Goal: Entertainment & Leisure: Browse casually

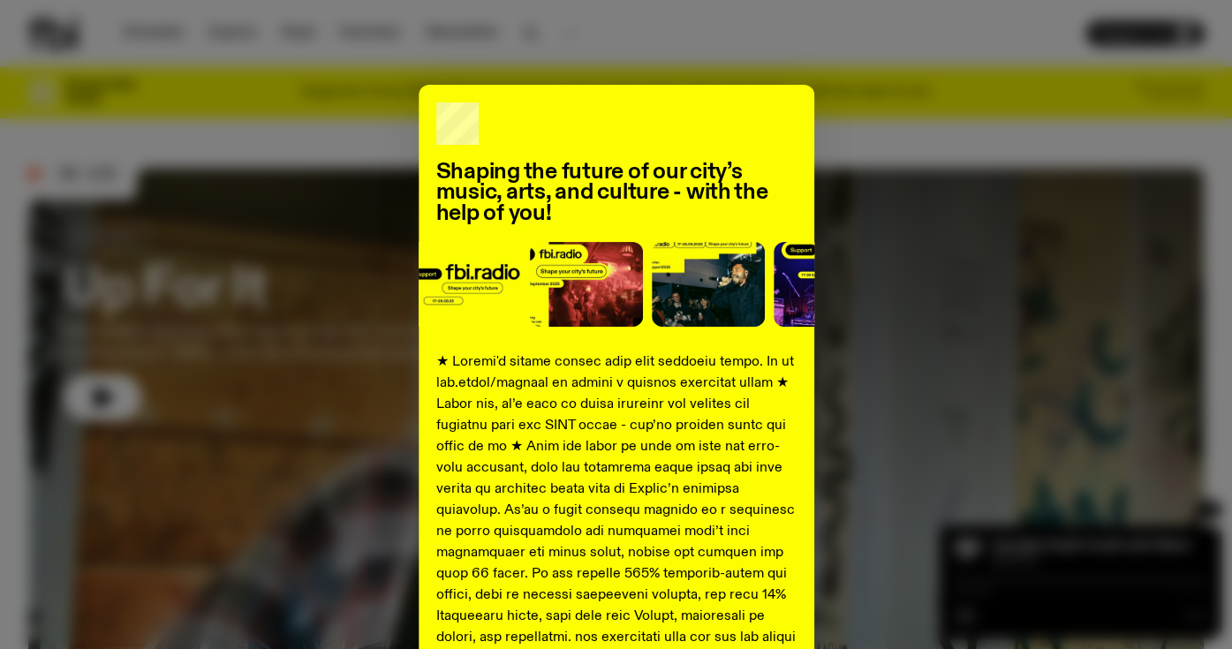
click at [338, 282] on div "Shaping the future of our city’s music, arts, and culture - with the help of yo…" at bounding box center [615, 660] width 1175 height 1150
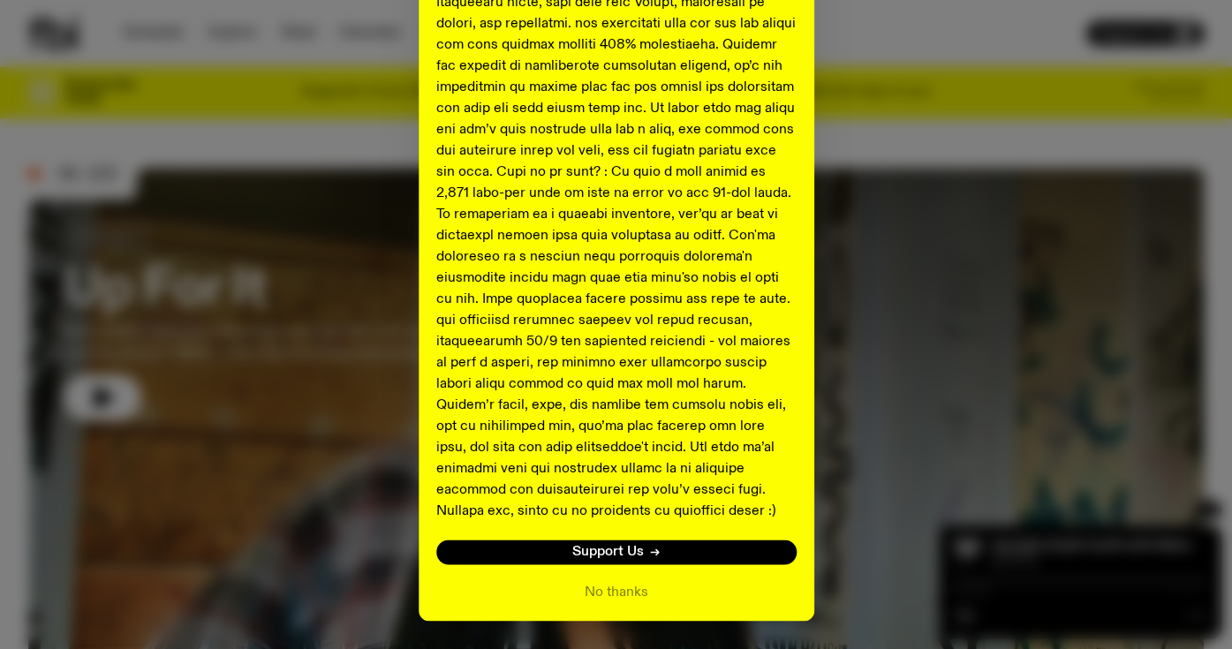
scroll to position [670, 0]
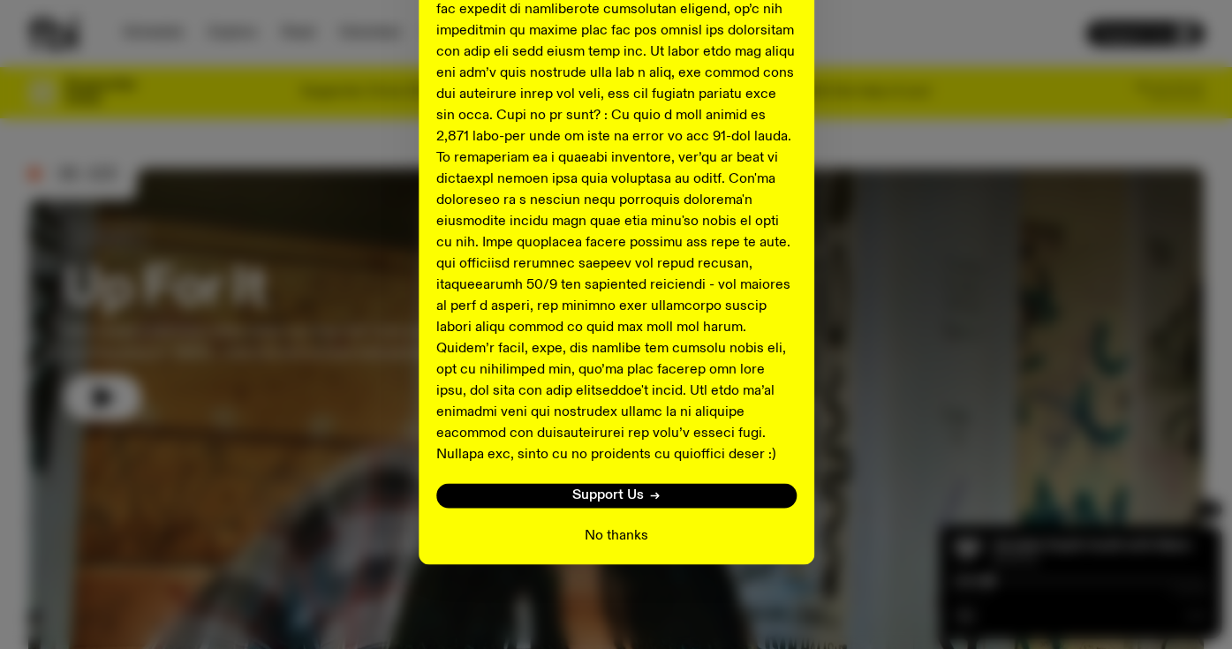
click at [604, 532] on button "No thanks" at bounding box center [617, 535] width 64 height 21
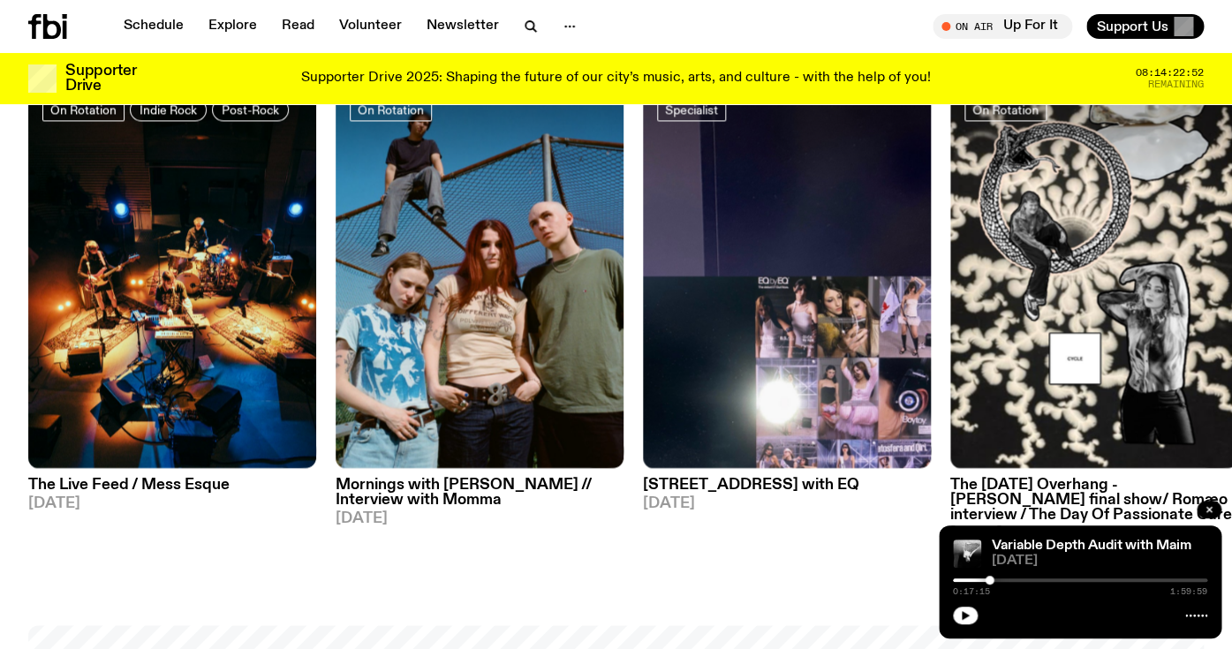
scroll to position [846, 0]
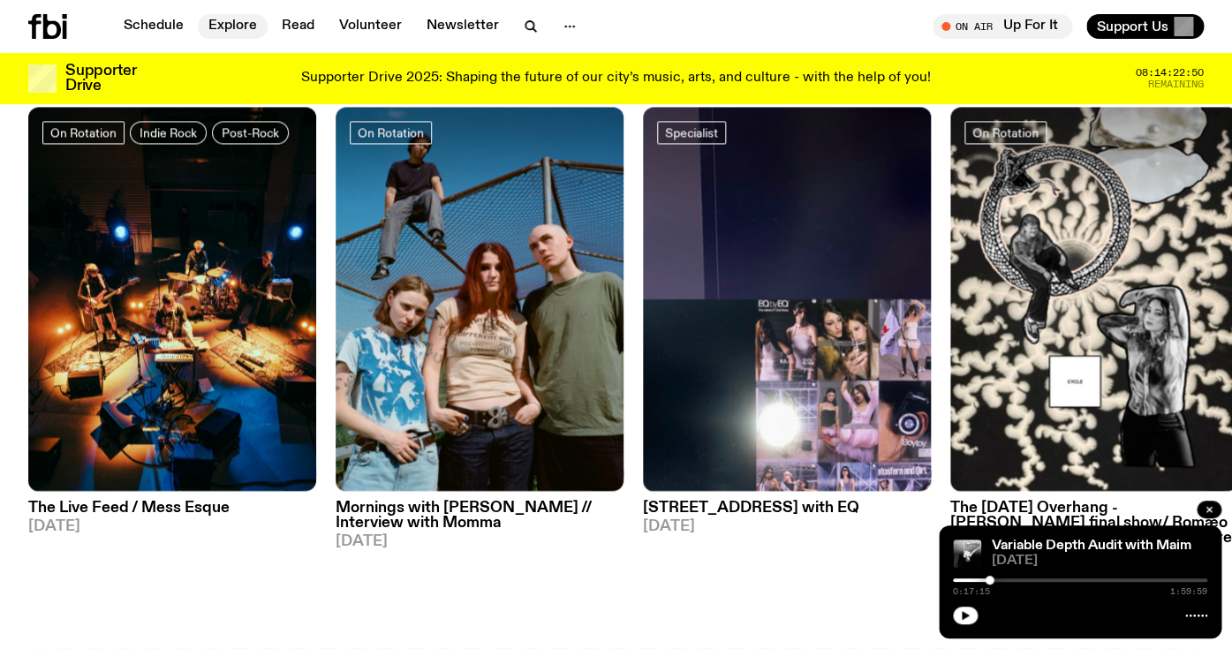
click at [244, 22] on link "Explore" at bounding box center [233, 26] width 70 height 25
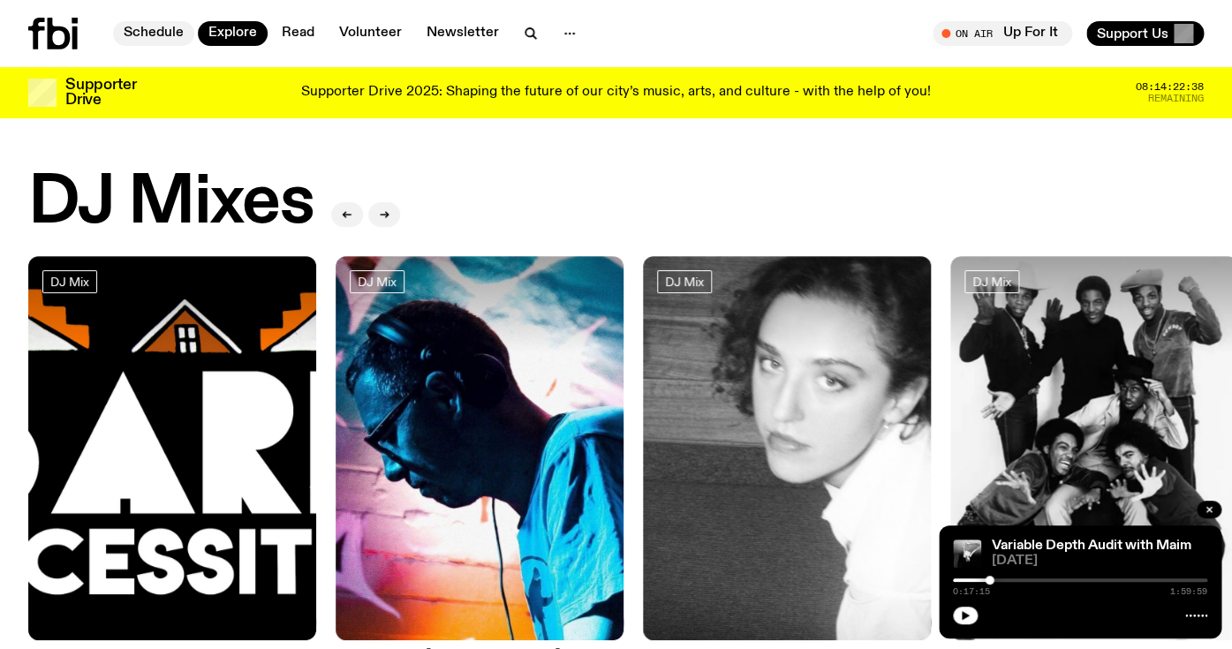
click at [175, 34] on link "Schedule" at bounding box center [153, 33] width 81 height 25
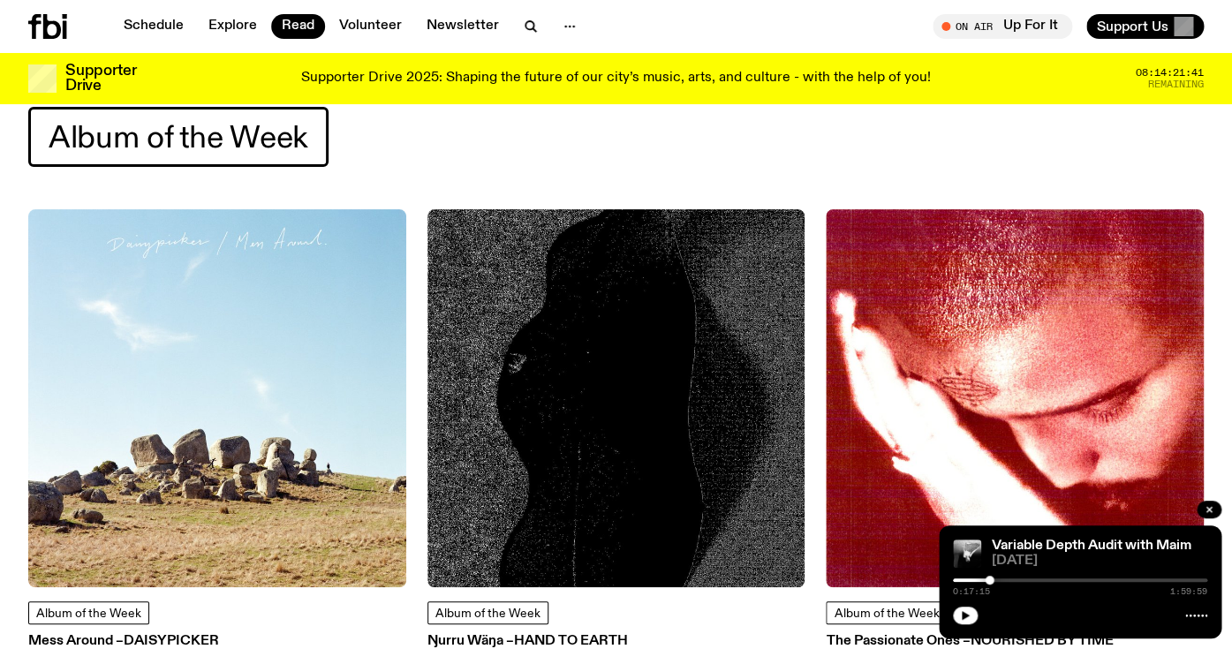
scroll to position [46, 0]
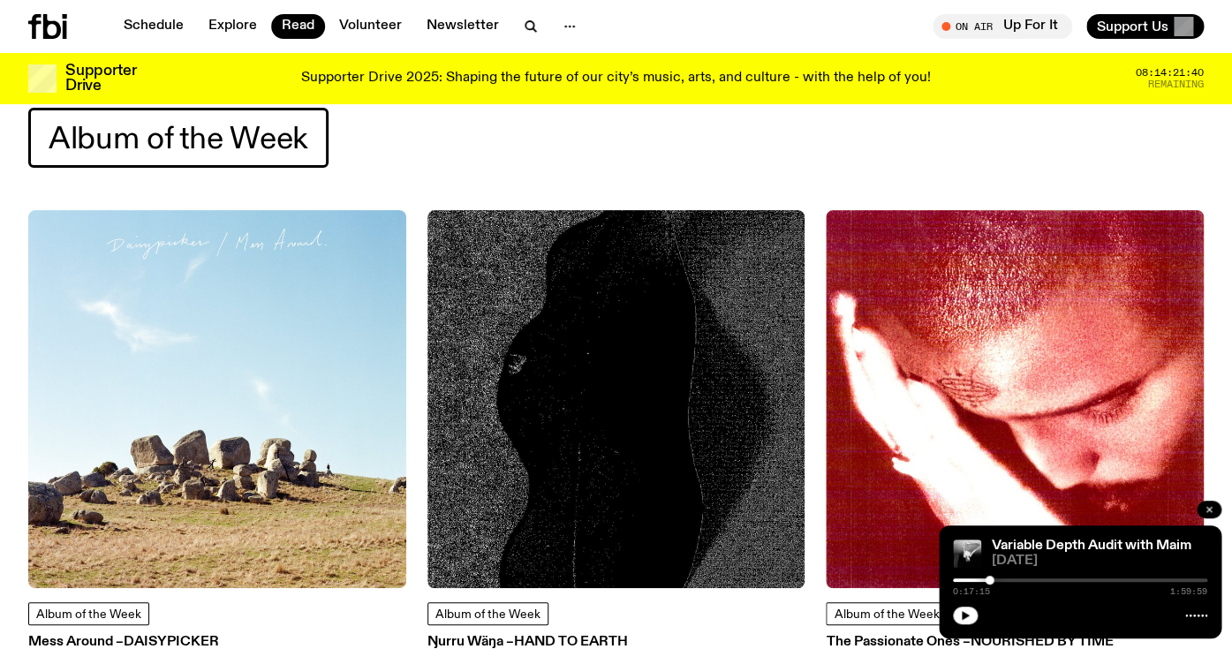
click at [1209, 506] on icon "button" at bounding box center [1208, 509] width 11 height 11
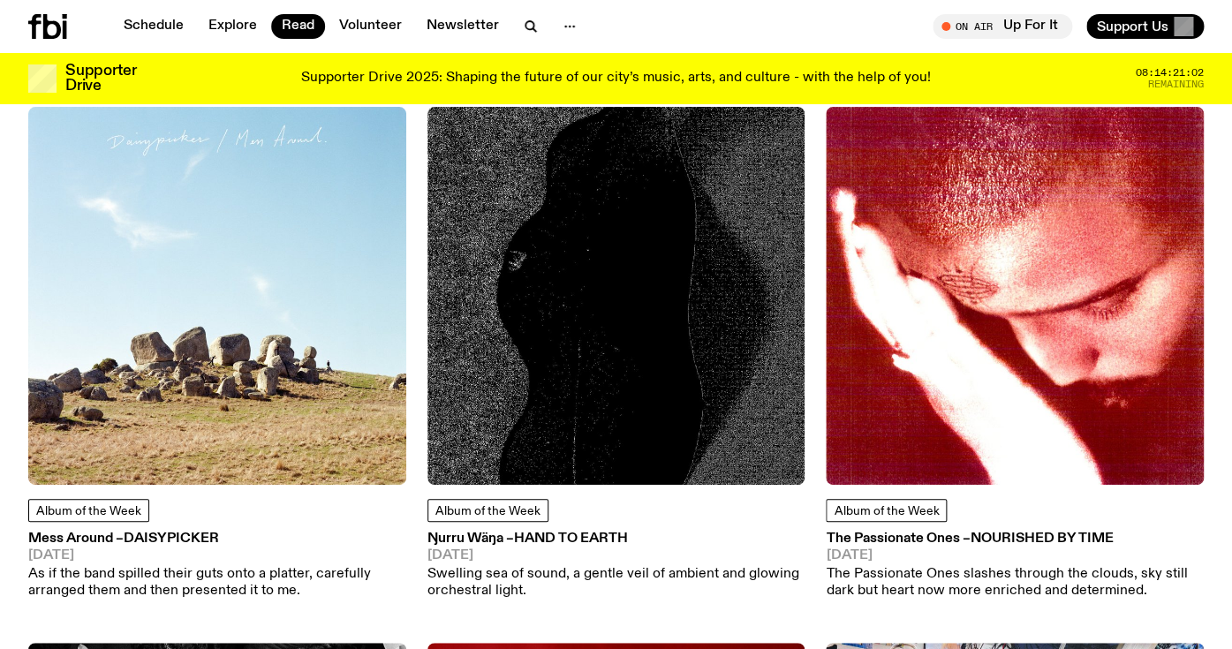
scroll to position [153, 0]
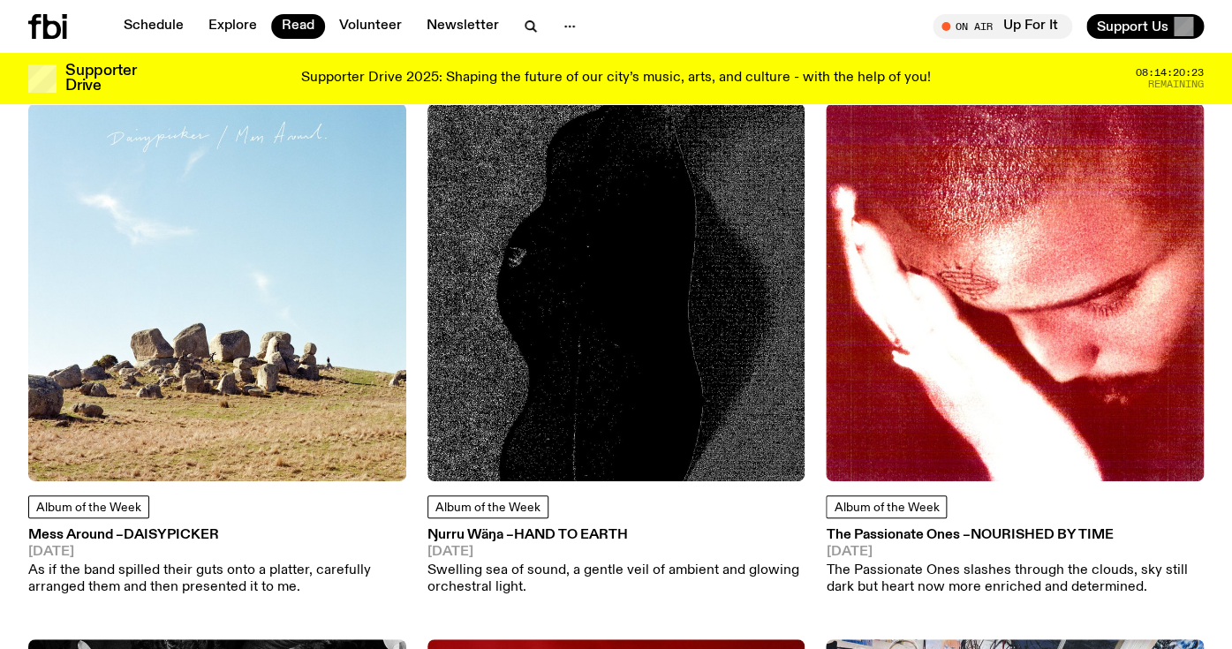
click at [529, 455] on img at bounding box center [616, 292] width 378 height 378
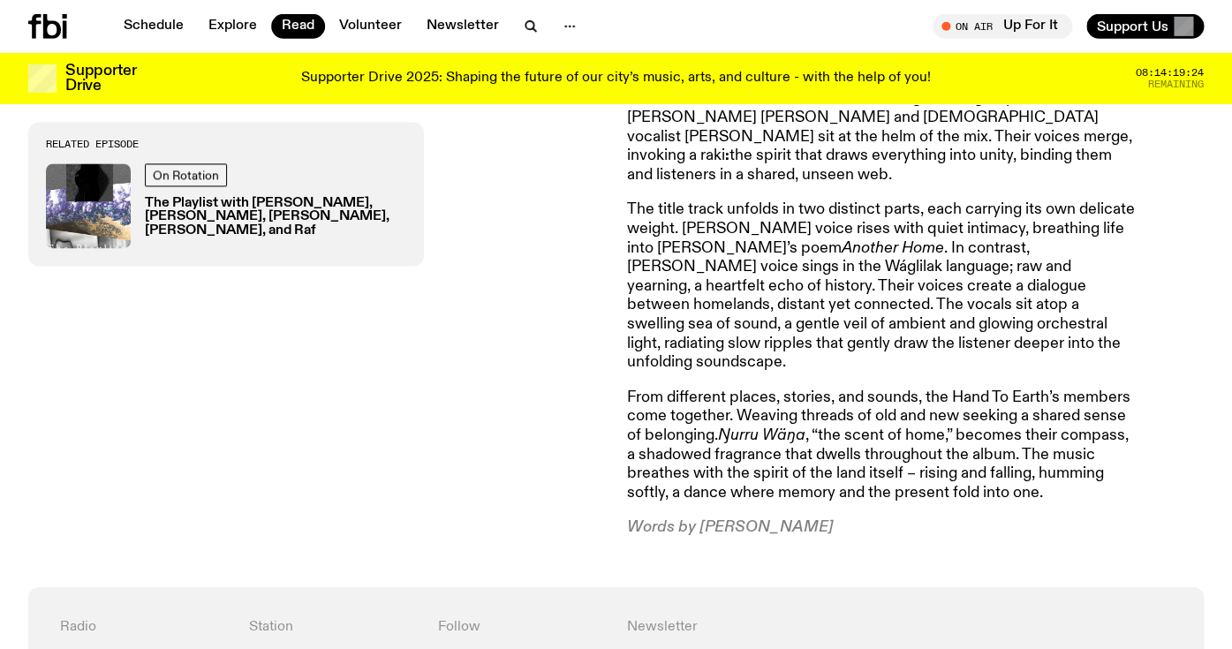
scroll to position [853, 0]
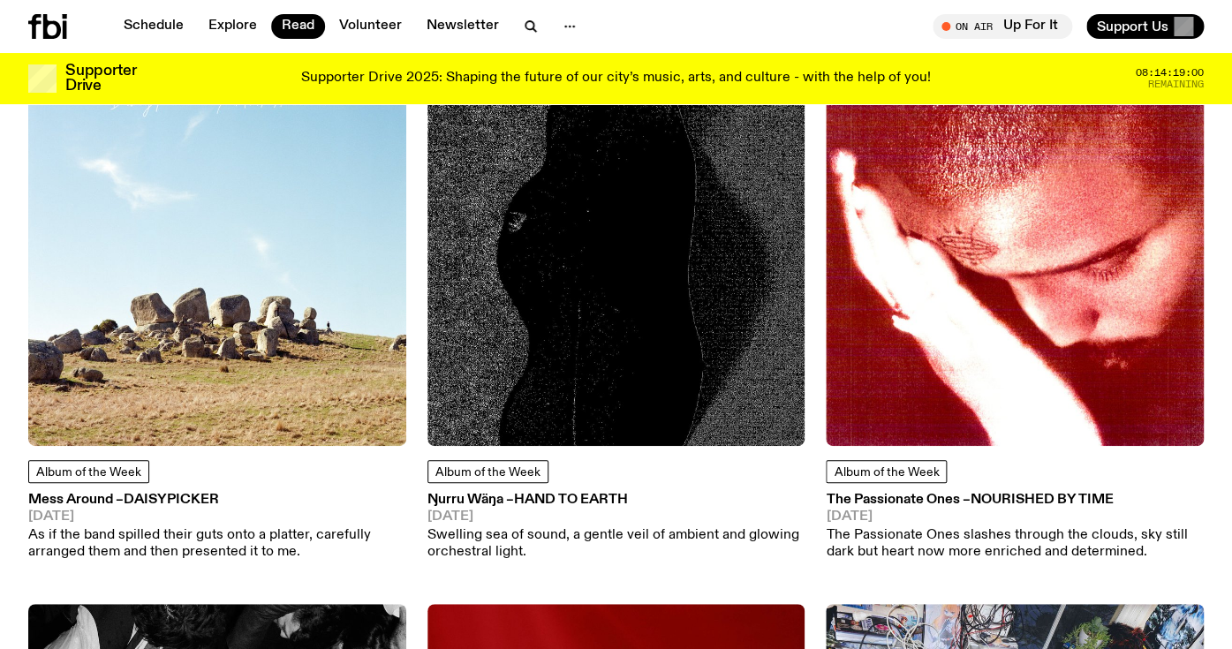
scroll to position [192, 0]
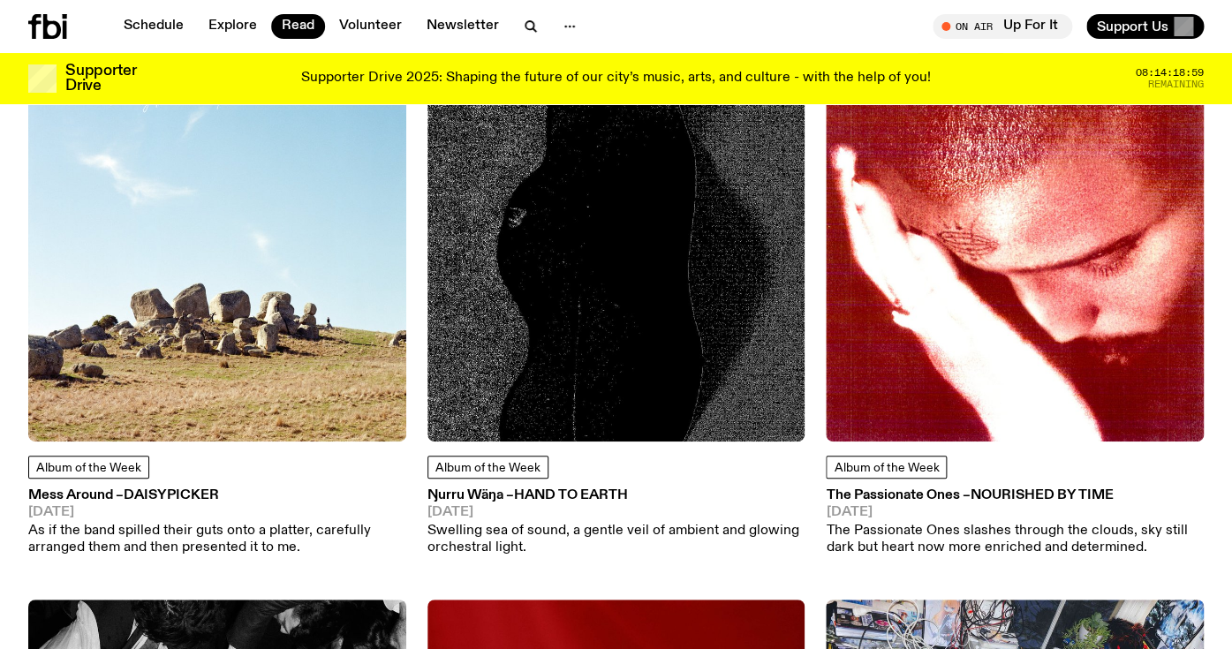
click at [916, 425] on img at bounding box center [1015, 253] width 378 height 378
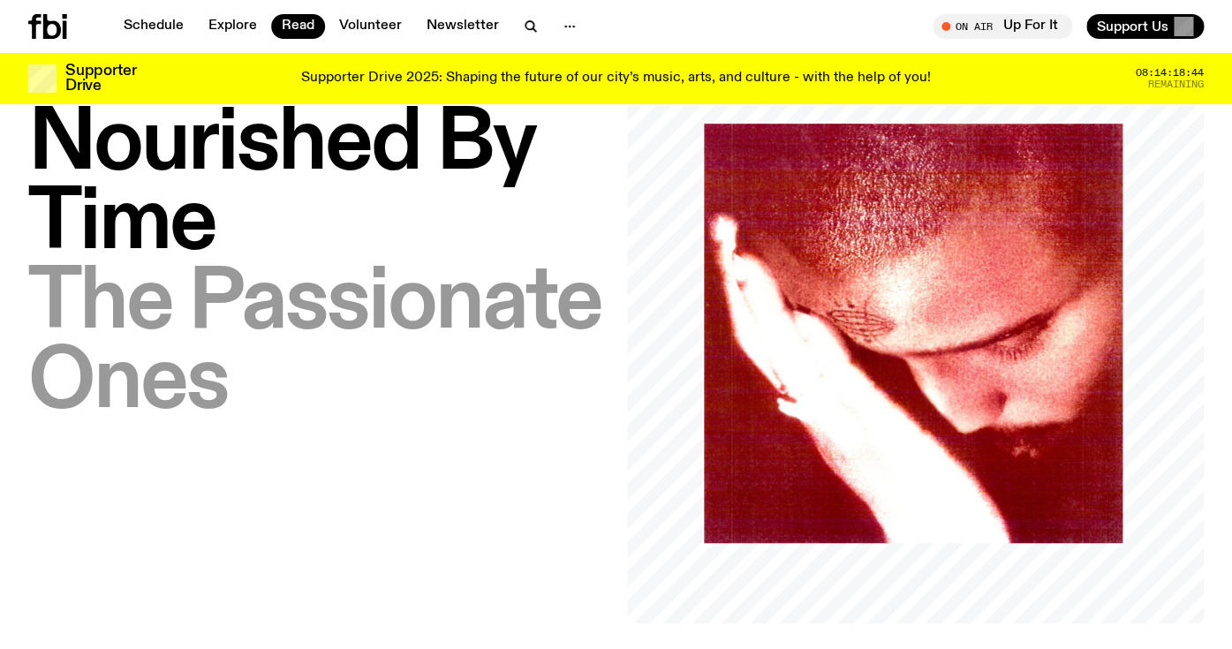
scroll to position [102, 0]
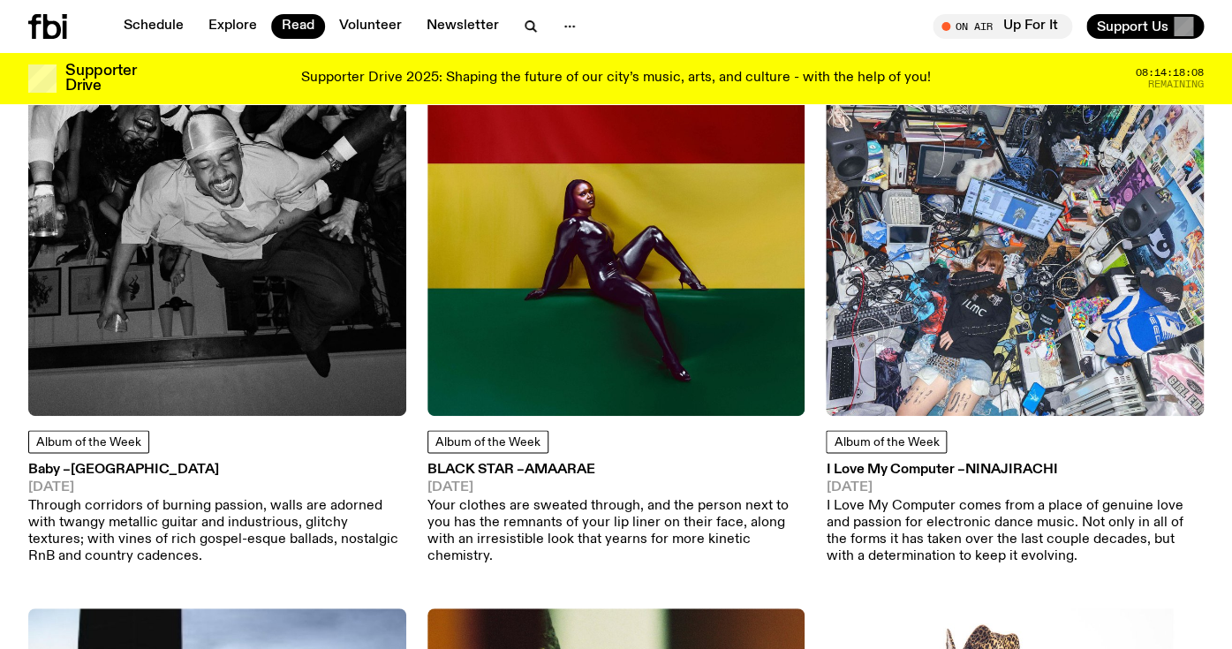
scroll to position [756, 0]
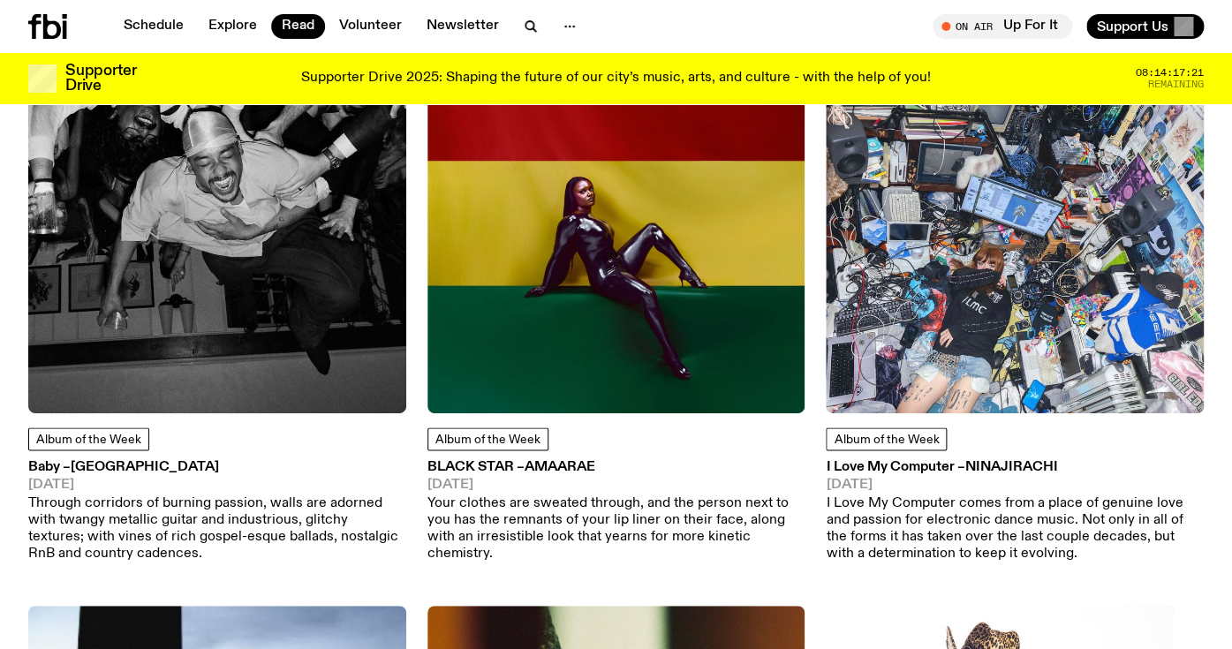
click at [916, 245] on img at bounding box center [1015, 225] width 378 height 378
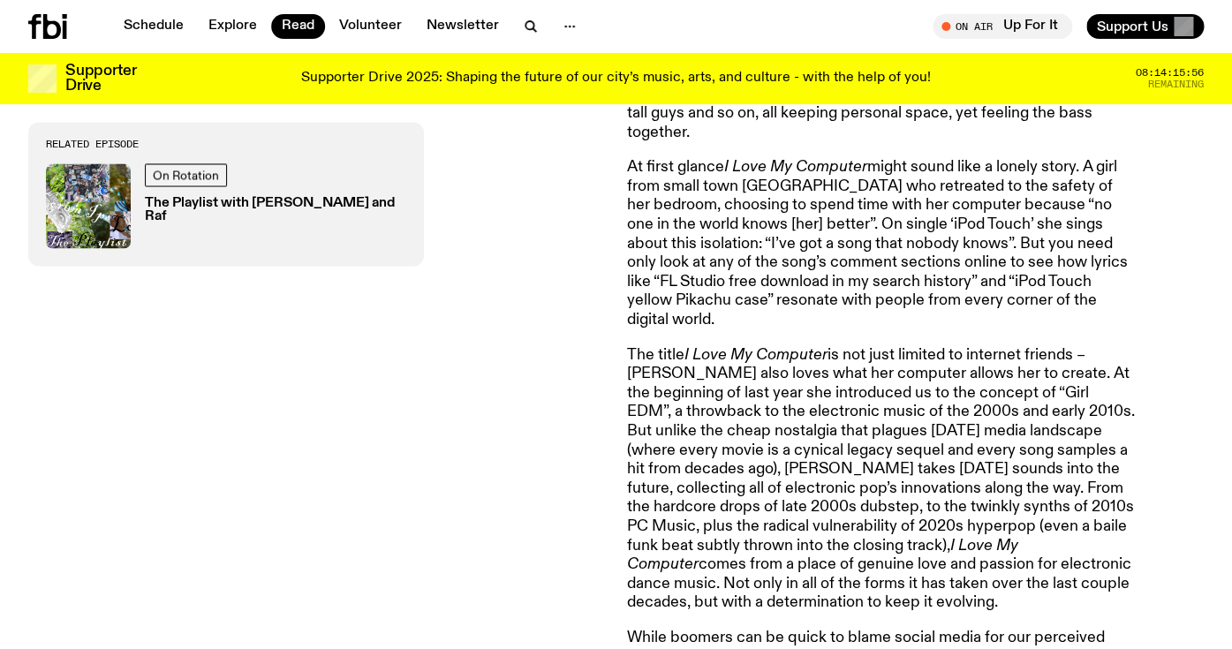
scroll to position [932, 0]
